Goal: Task Accomplishment & Management: Manage account settings

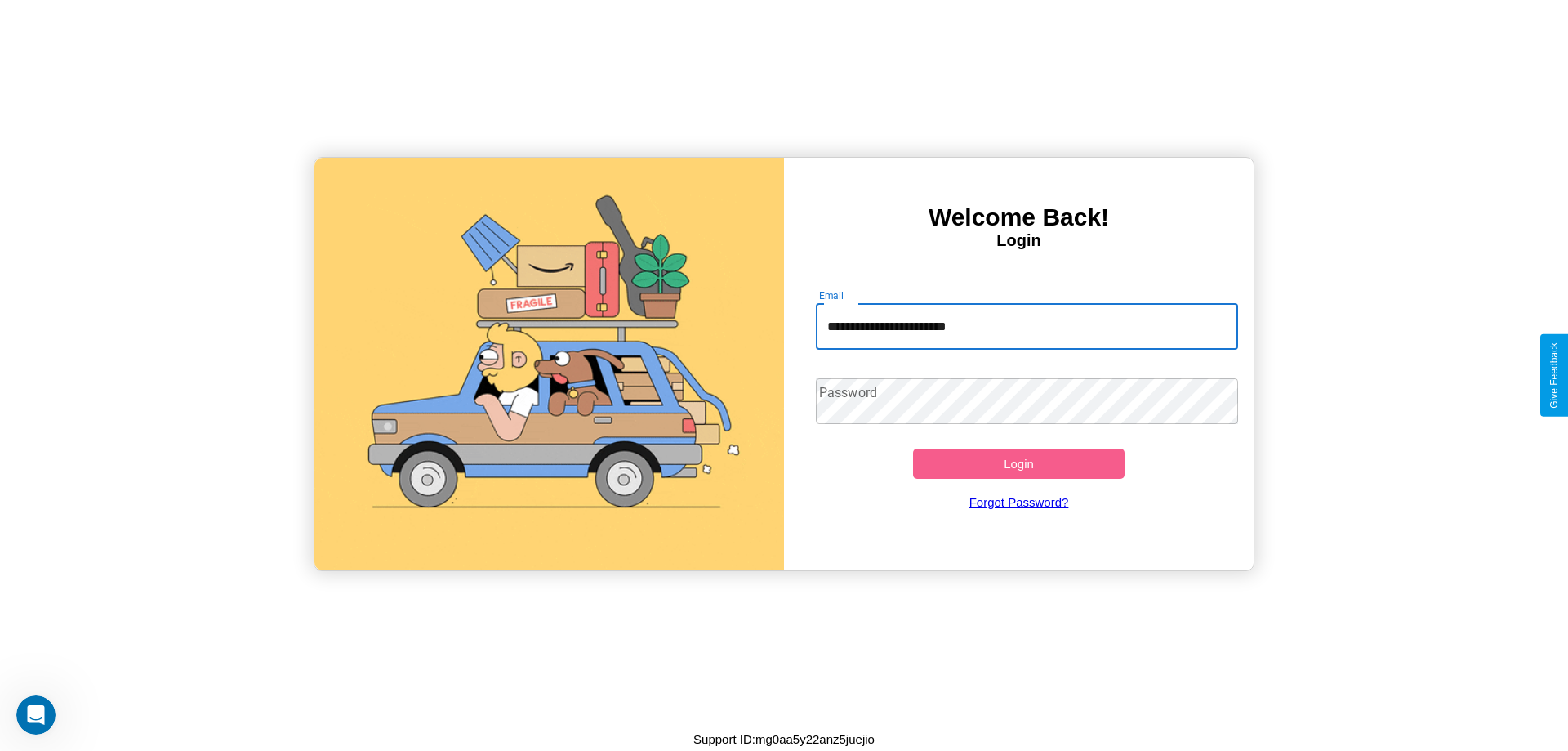
type input "**********"
click at [1019, 463] on button "Login" at bounding box center [1019, 463] width 212 height 30
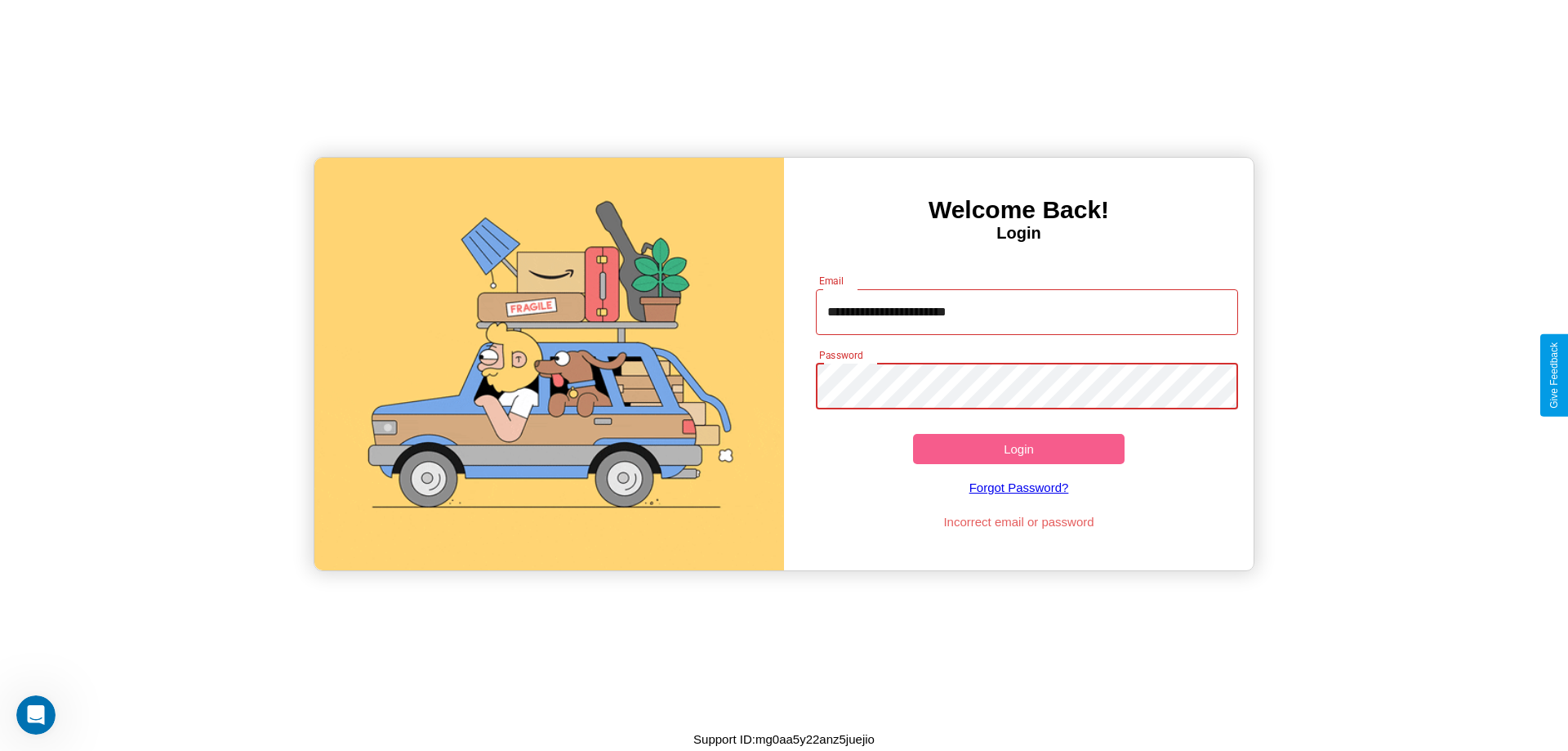
click at [1019, 448] on button "Login" at bounding box center [1019, 448] width 212 height 30
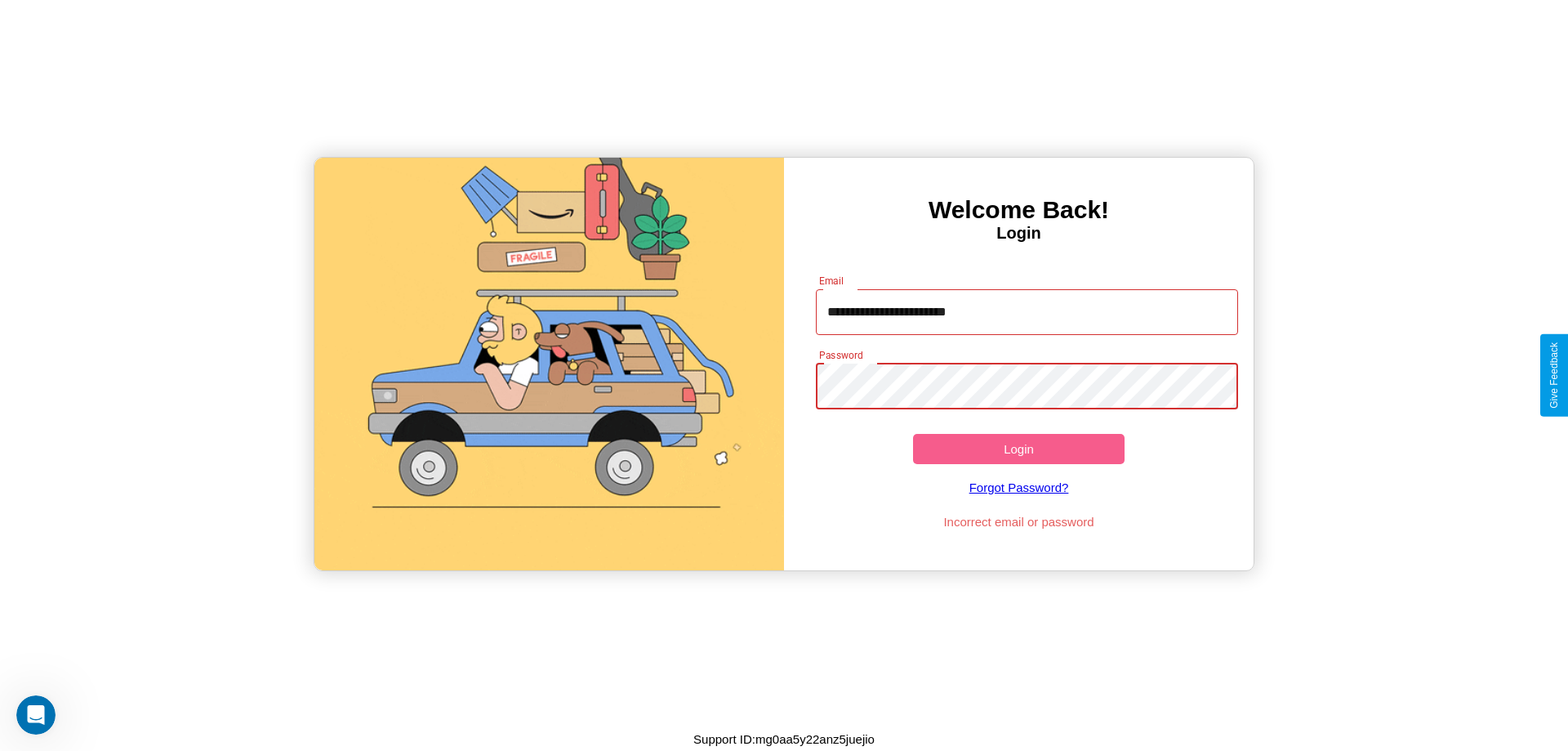
click at [1019, 448] on button "Login" at bounding box center [1019, 448] width 212 height 30
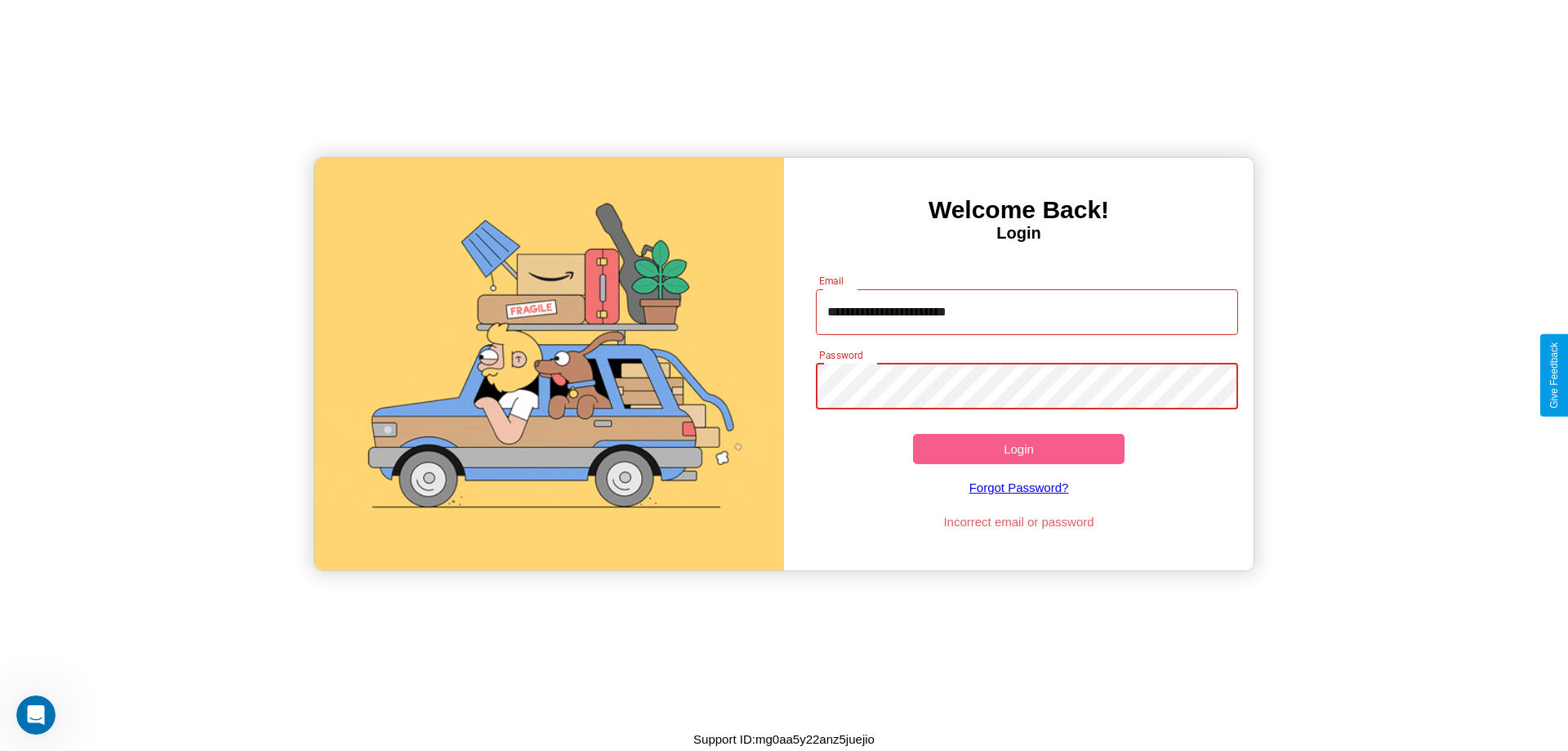
click at [1019, 448] on button "Login" at bounding box center [1019, 448] width 212 height 30
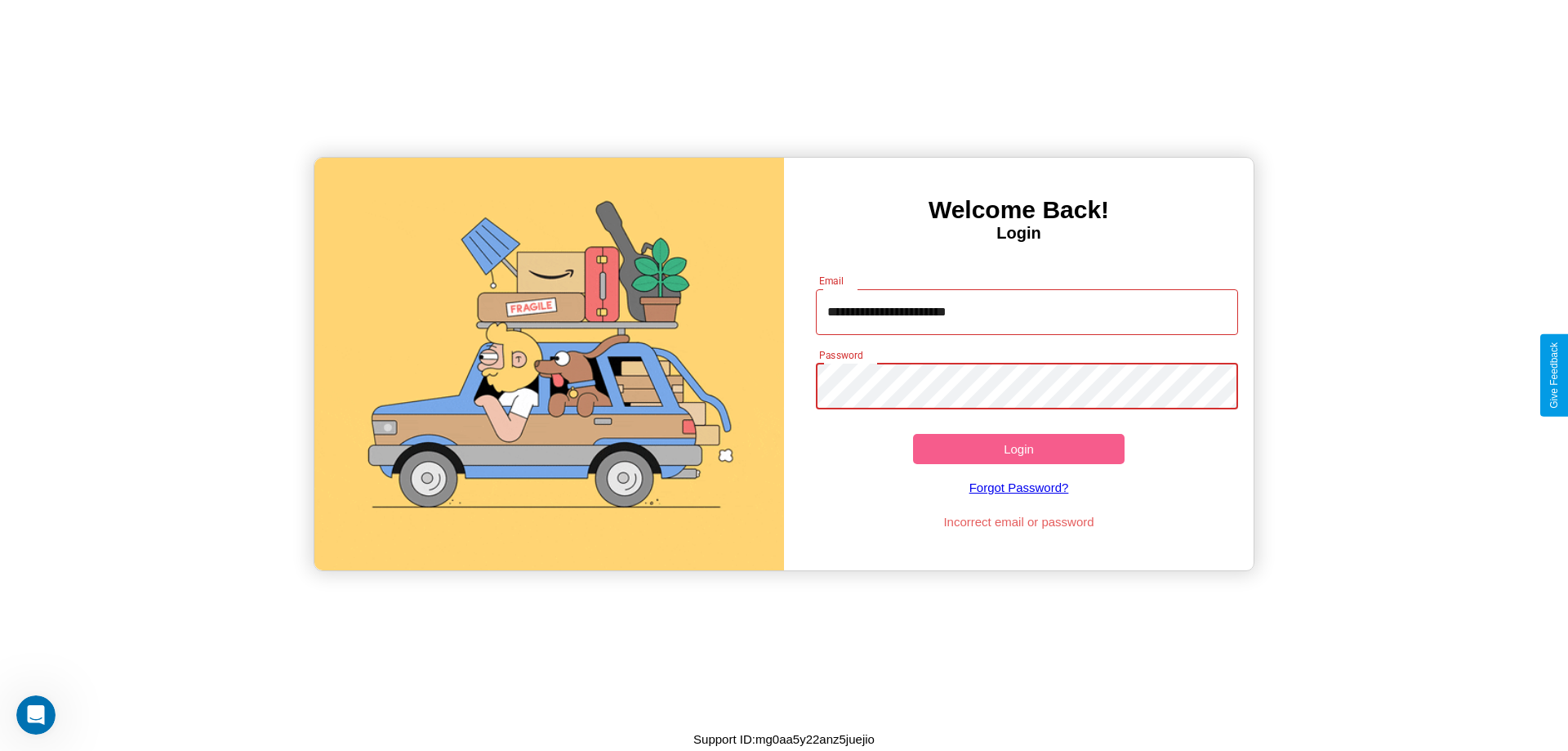
click at [1019, 448] on button "Login" at bounding box center [1019, 448] width 212 height 30
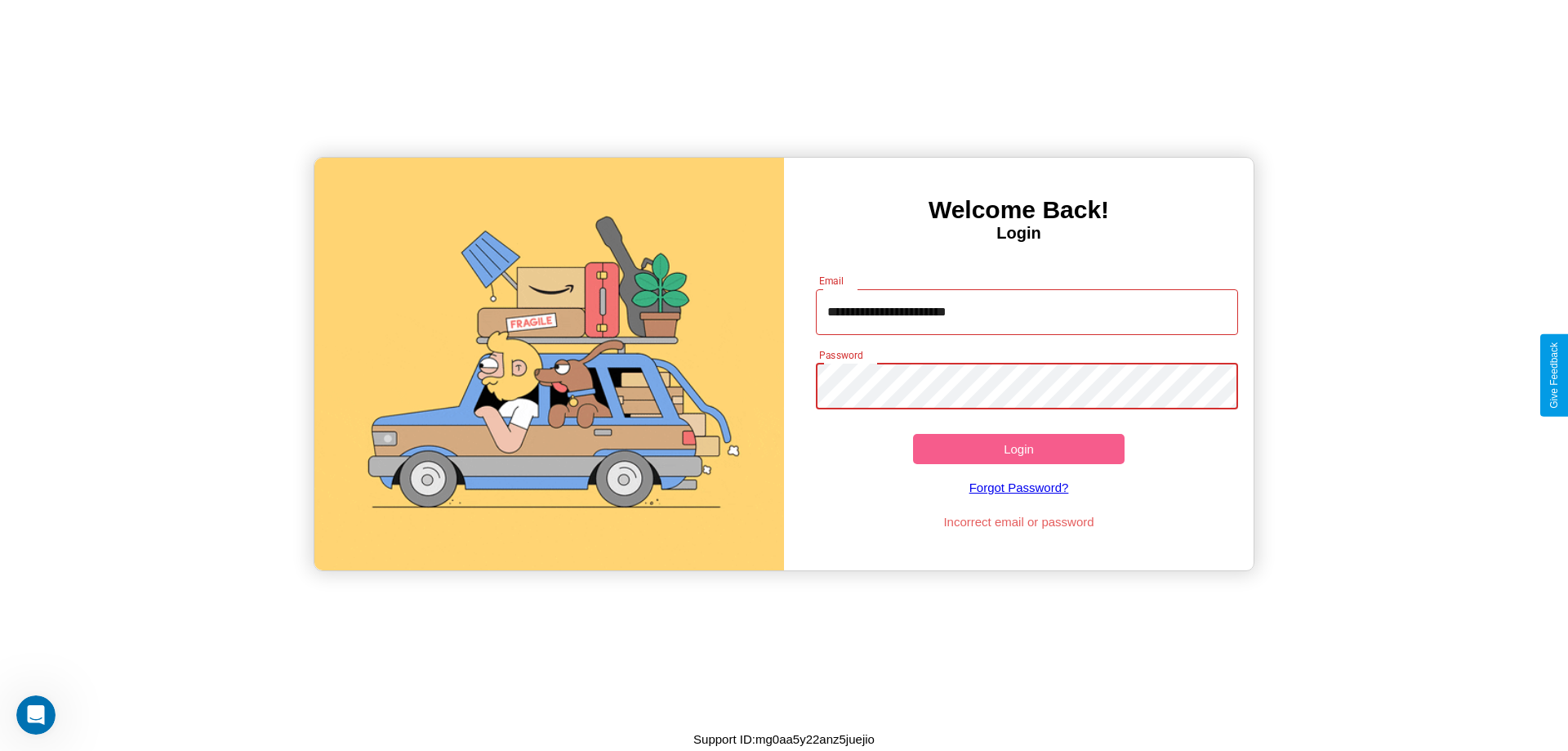
click at [1019, 448] on button "Login" at bounding box center [1019, 448] width 212 height 30
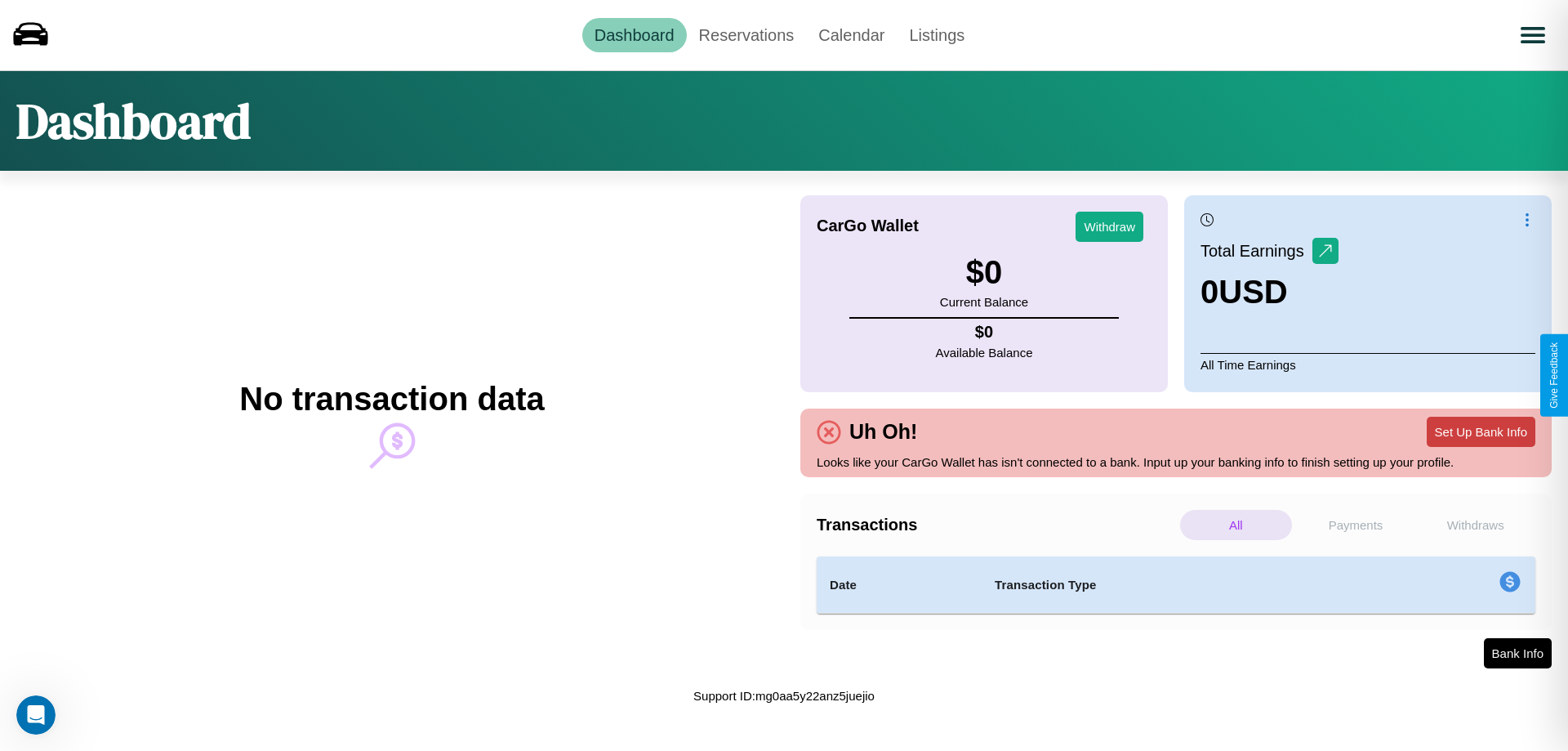
click at [1481, 432] on button "Set Up Bank Info" at bounding box center [1482, 432] width 109 height 30
